Goal: Task Accomplishment & Management: Manage account settings

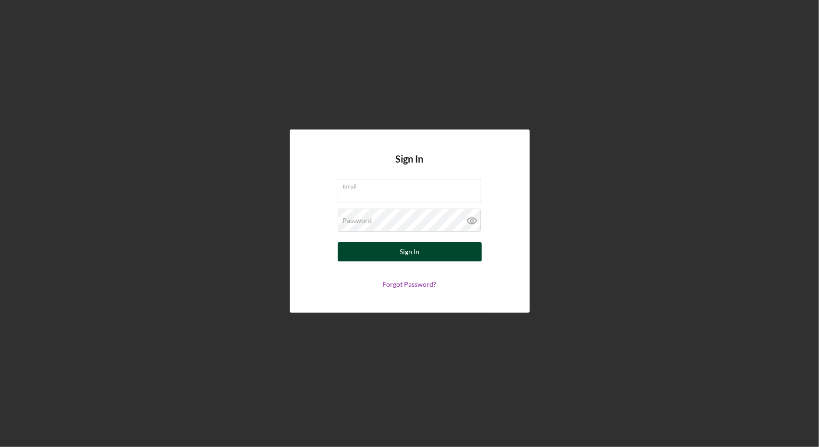
type input "[EMAIL_ADDRESS][DOMAIN_NAME]"
click at [401, 253] on div "Sign In" at bounding box center [410, 251] width 20 height 19
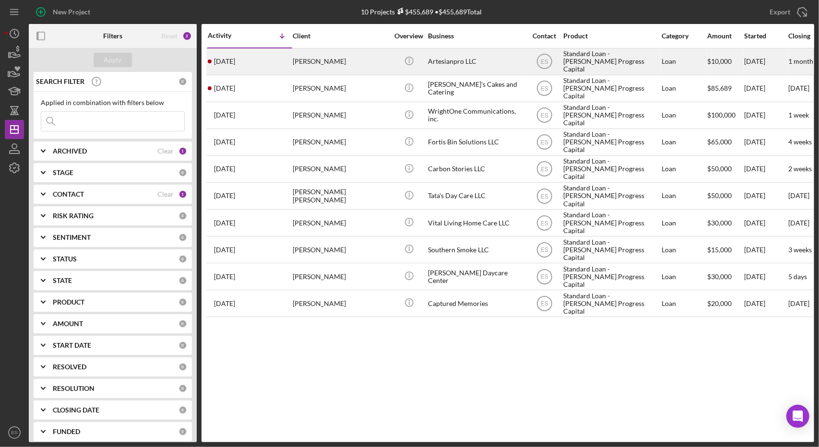
click at [522, 64] on div "Artesianpro LLC" at bounding box center [476, 61] width 96 height 25
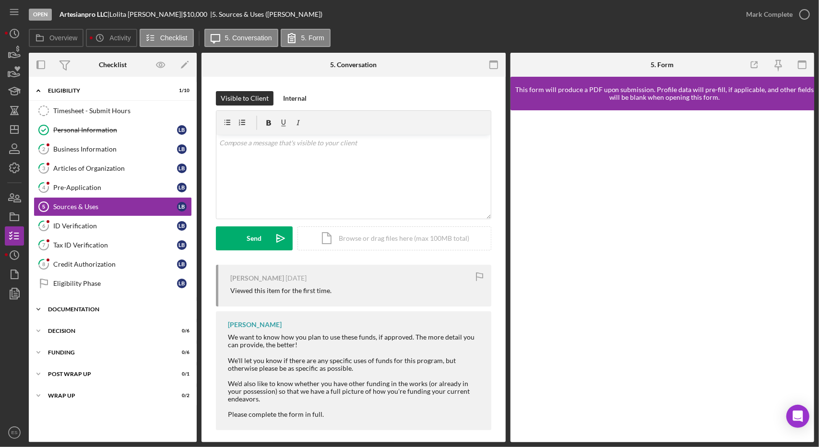
click at [85, 307] on div "Documentation" at bounding box center [116, 310] width 137 height 6
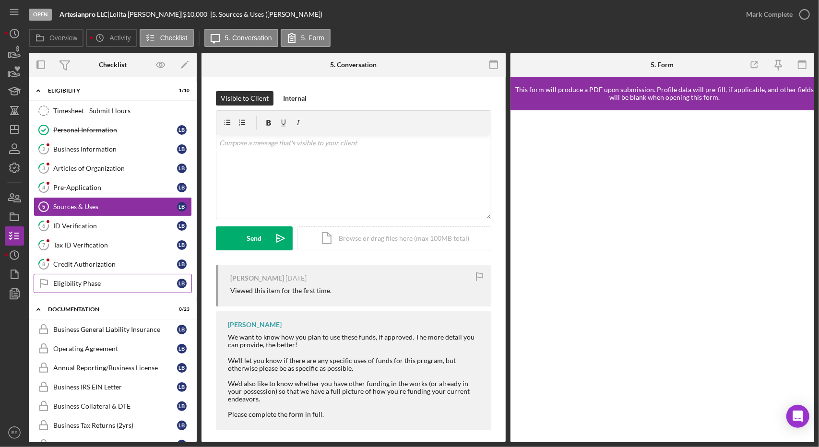
click at [82, 281] on div "Eligibility Phase" at bounding box center [115, 284] width 124 height 8
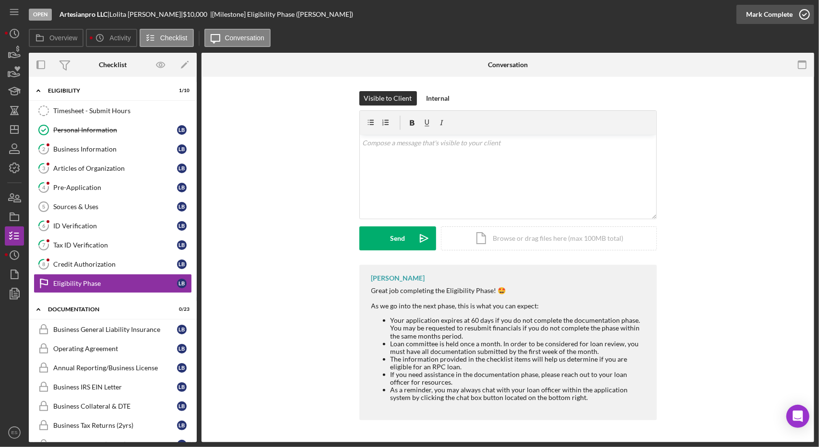
click at [775, 10] on div "Mark Complete" at bounding box center [769, 14] width 47 height 19
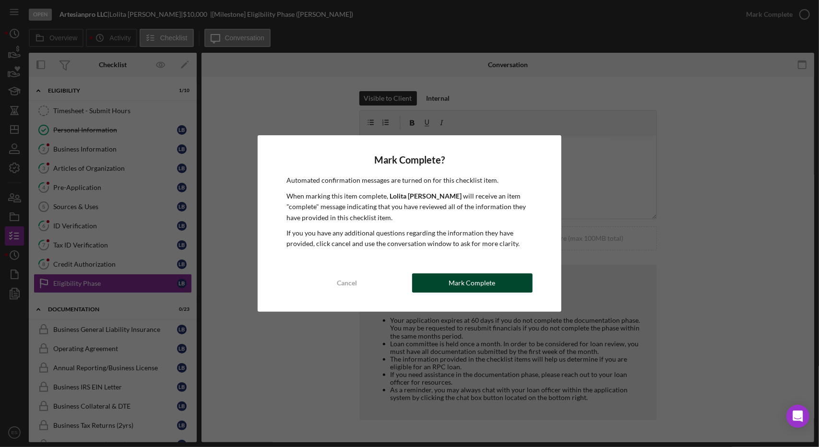
click at [439, 283] on button "Mark Complete" at bounding box center [472, 283] width 120 height 19
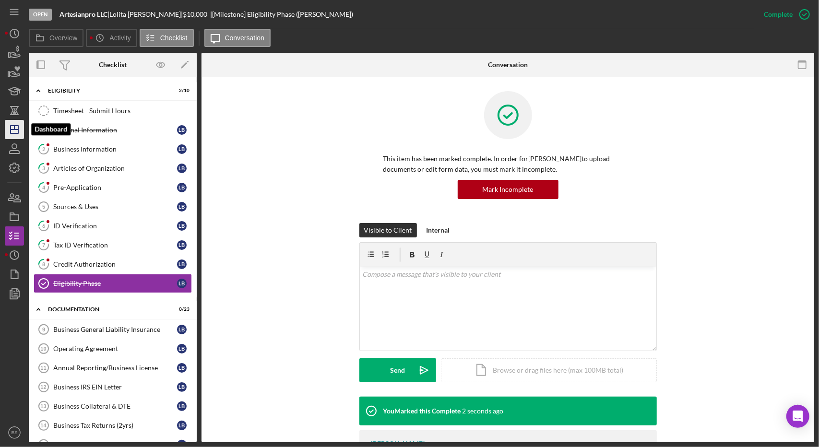
click at [15, 130] on line "button" at bounding box center [15, 130] width 8 height 0
